Goal: Task Accomplishment & Management: Manage account settings

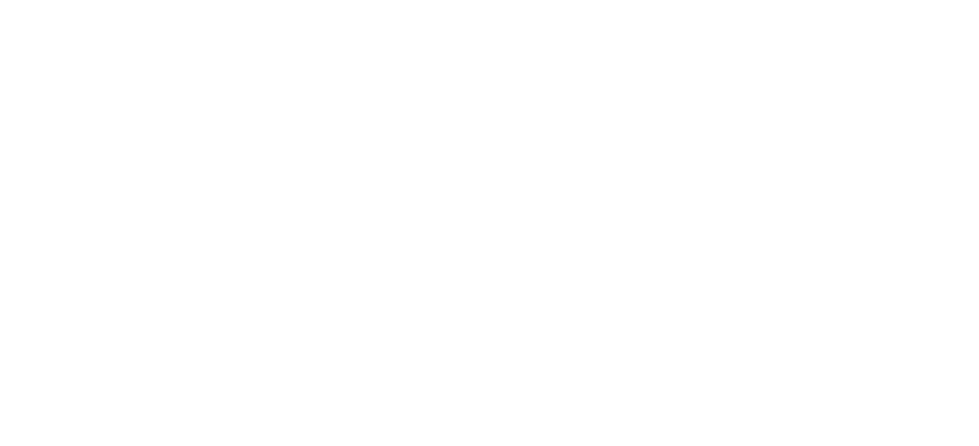
click at [496, 338] on html at bounding box center [486, 223] width 973 height 446
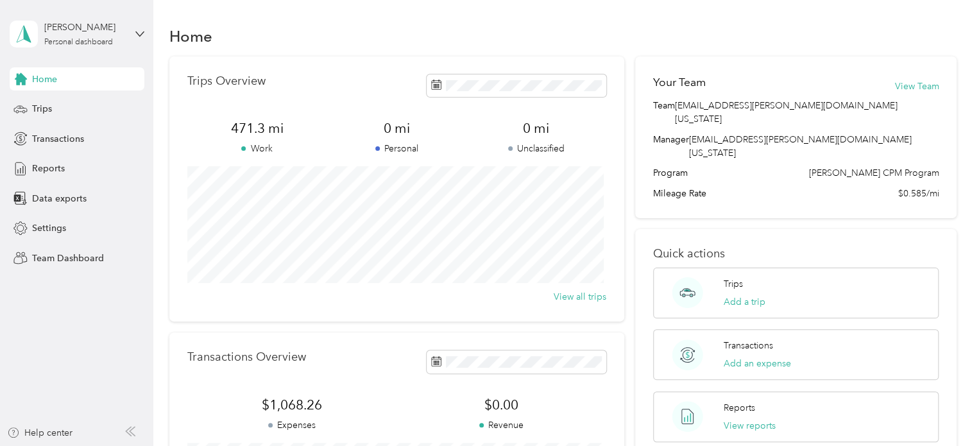
click at [68, 84] on div "Home" at bounding box center [77, 78] width 135 height 23
click at [137, 33] on icon at bounding box center [139, 34] width 9 height 9
click at [48, 256] on span "Team Dashboard" at bounding box center [68, 258] width 72 height 13
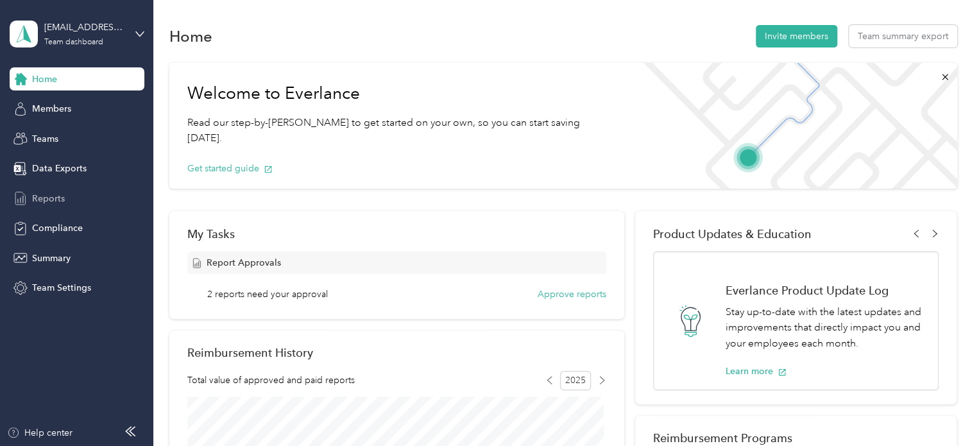
click at [58, 198] on span "Reports" at bounding box center [48, 198] width 33 height 13
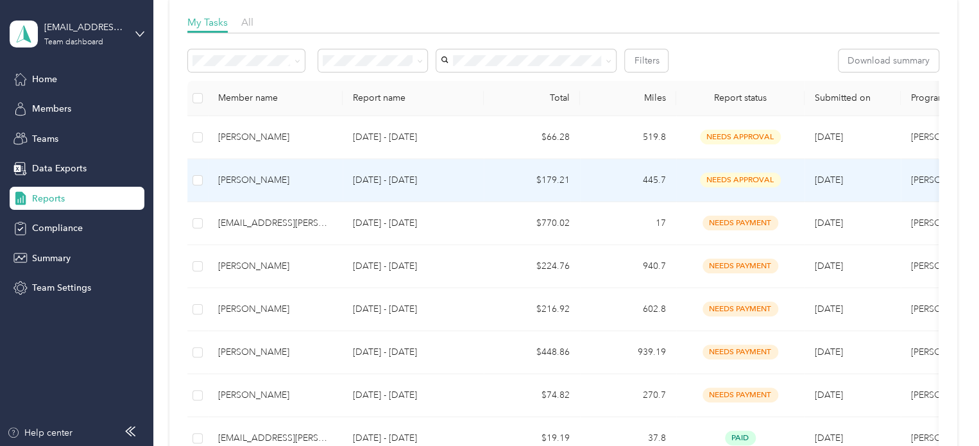
scroll to position [190, 0]
click at [288, 180] on div "[PERSON_NAME]" at bounding box center [275, 180] width 114 height 14
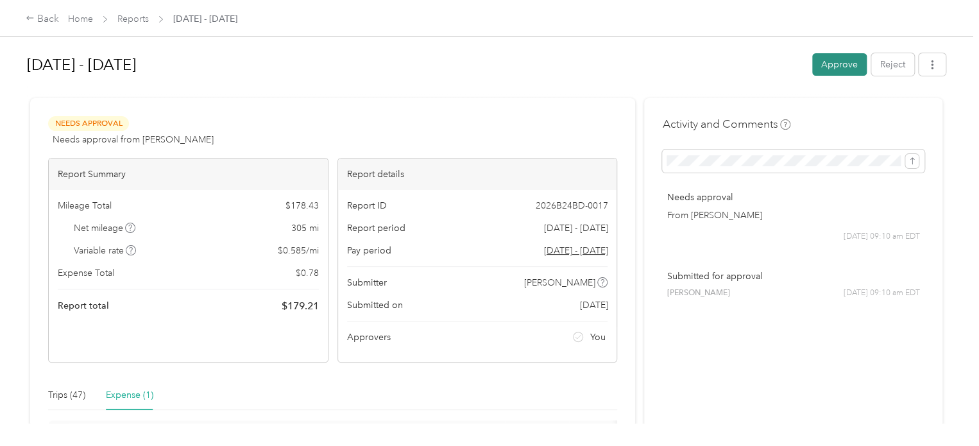
click at [845, 60] on button "Approve" at bounding box center [840, 64] width 55 height 22
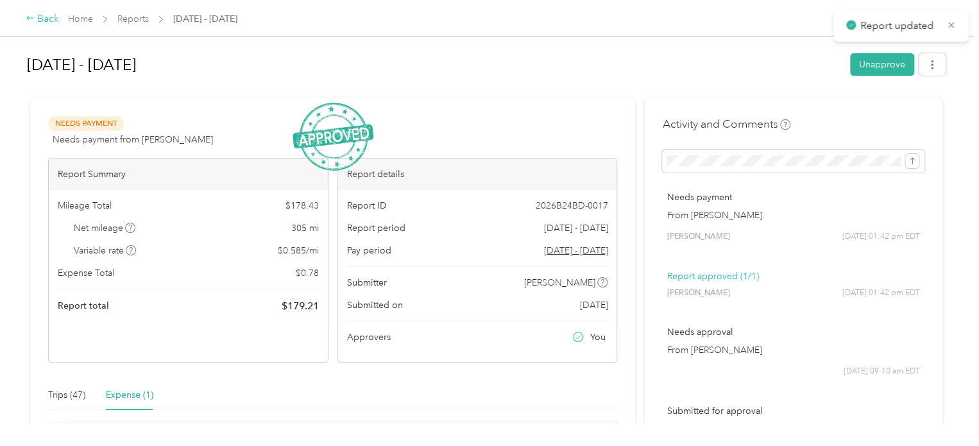
click at [43, 16] on div "Back" at bounding box center [42, 19] width 33 height 15
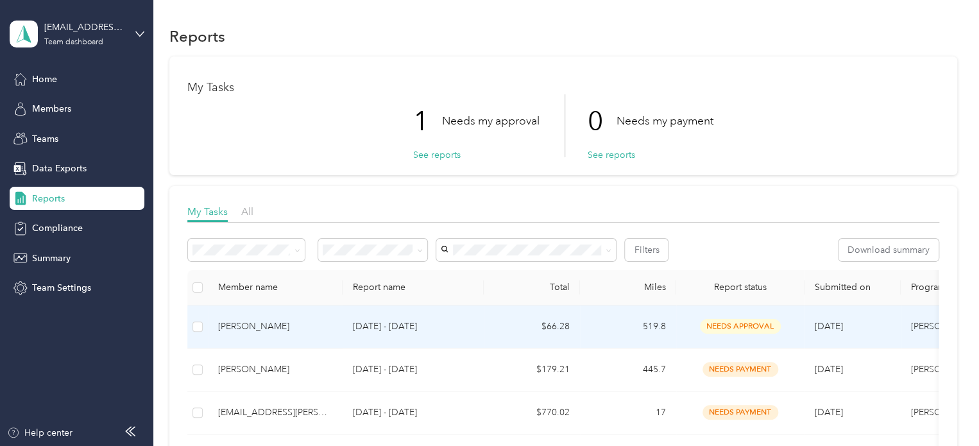
click at [234, 325] on div "[PERSON_NAME]" at bounding box center [275, 327] width 114 height 14
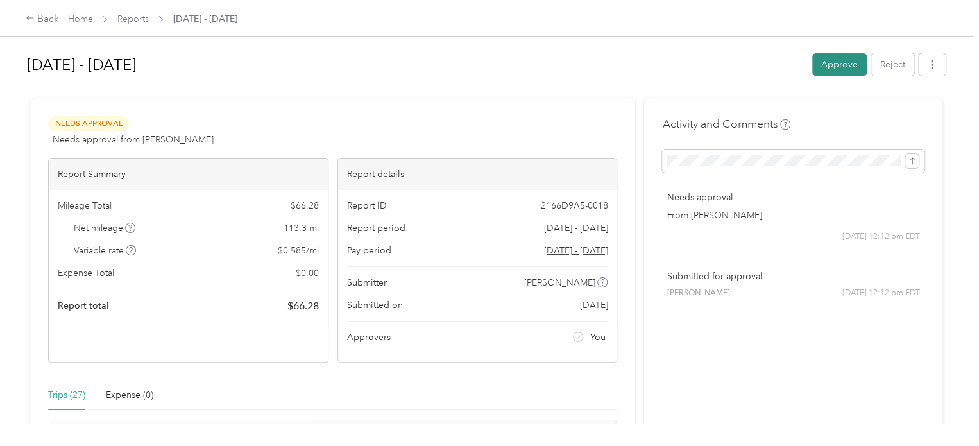
click at [838, 64] on button "Approve" at bounding box center [840, 64] width 55 height 22
